Goal: Navigation & Orientation: Find specific page/section

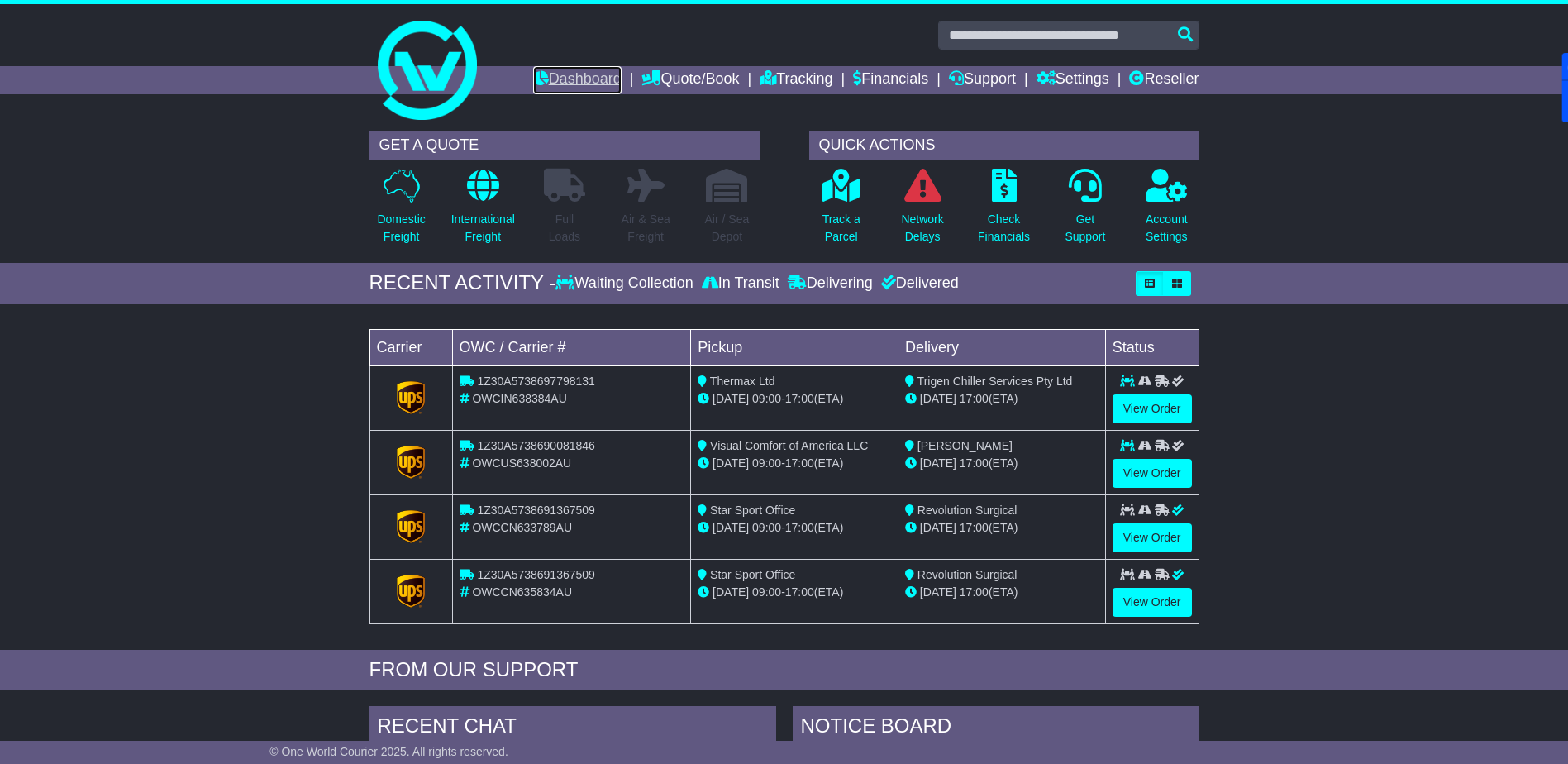
click at [547, 73] on link "Dashboard" at bounding box center [577, 80] width 88 height 29
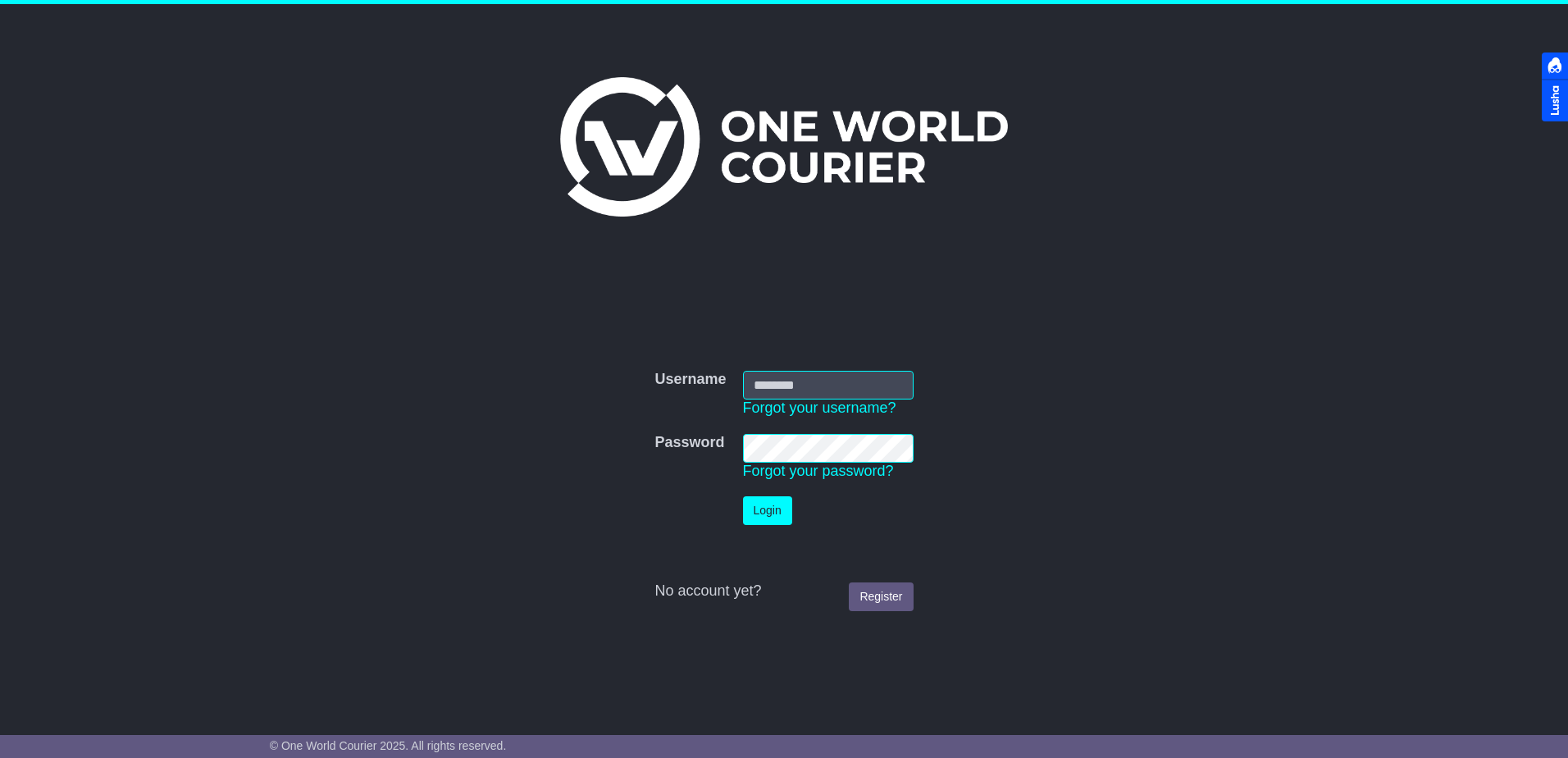
type input "**********"
click at [770, 509] on button "Login" at bounding box center [767, 510] width 49 height 28
